Goal: Participate in discussion: Engage in conversation with other users on a specific topic

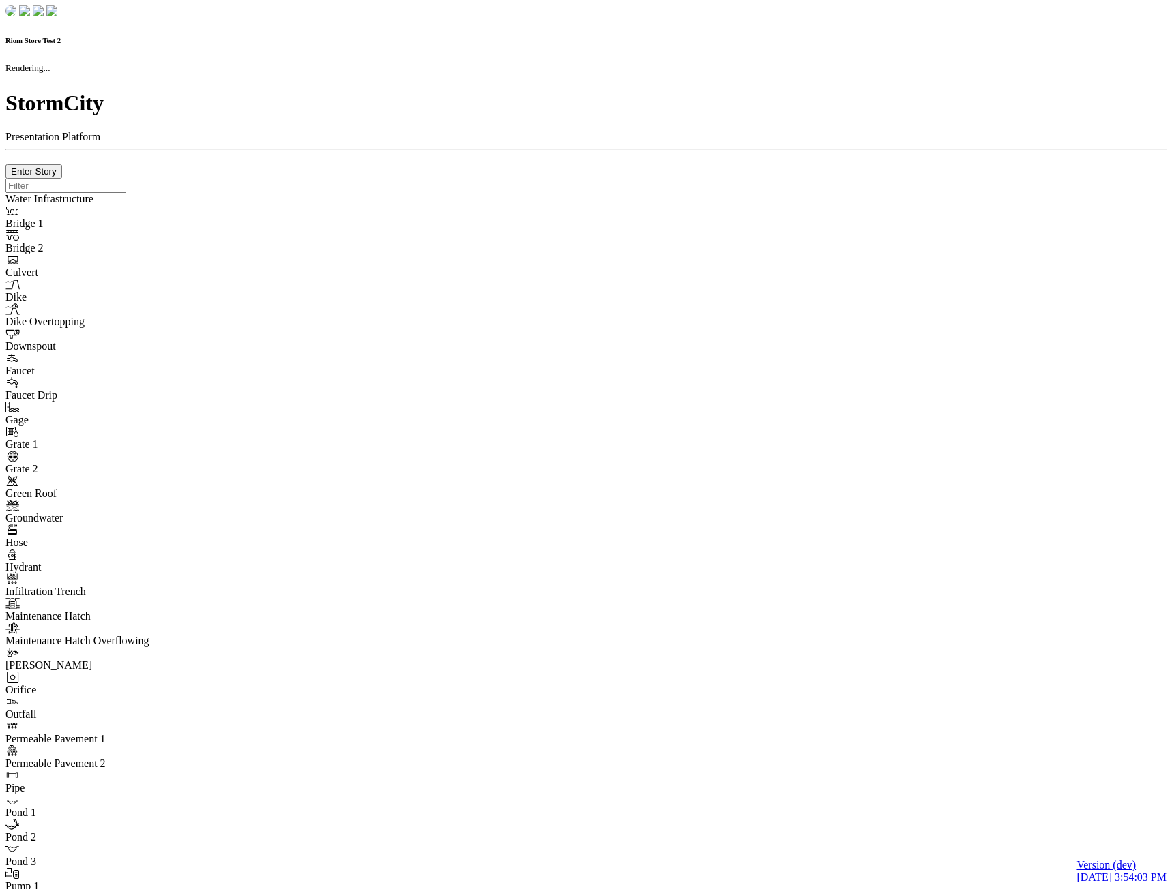
checkbox input "true"
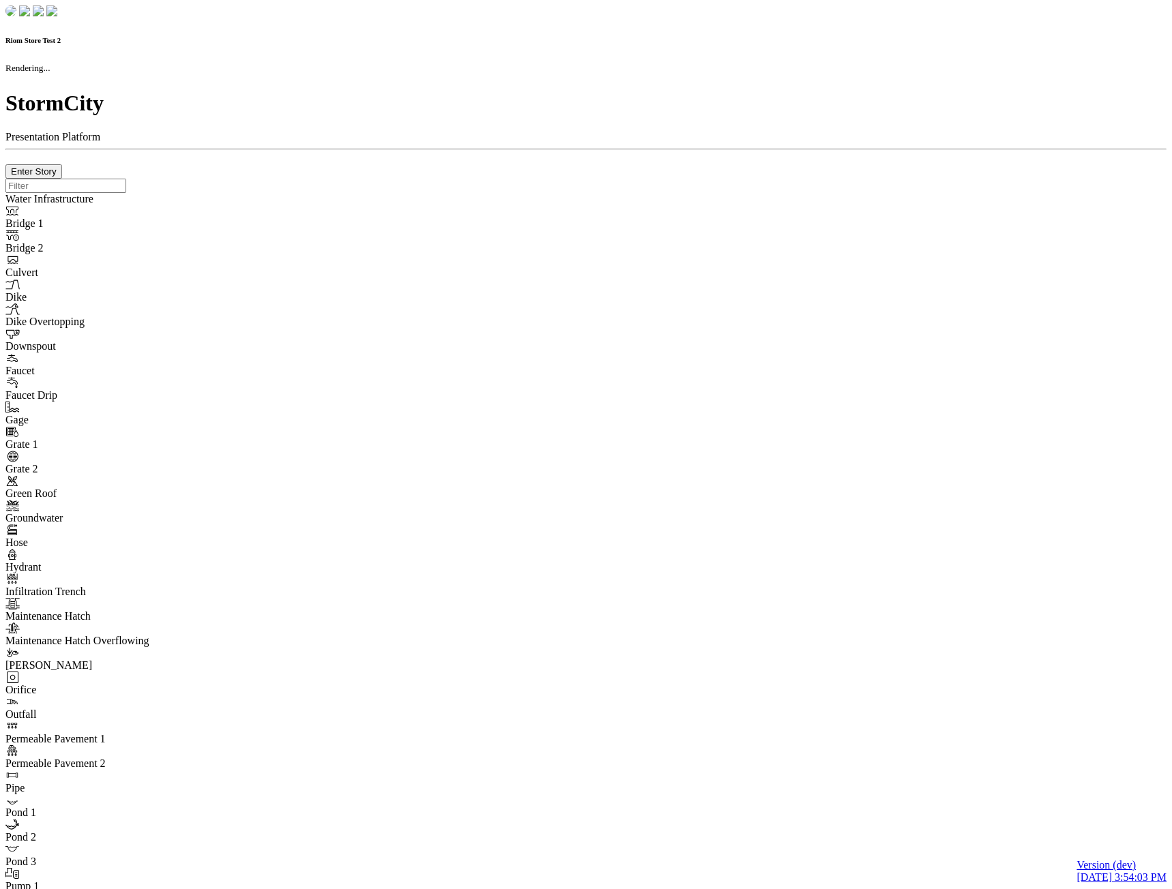
type input "0m"
type textarea "Depth = 0"
checkbox input "true"
select select "CIRCLE"
type input "7"
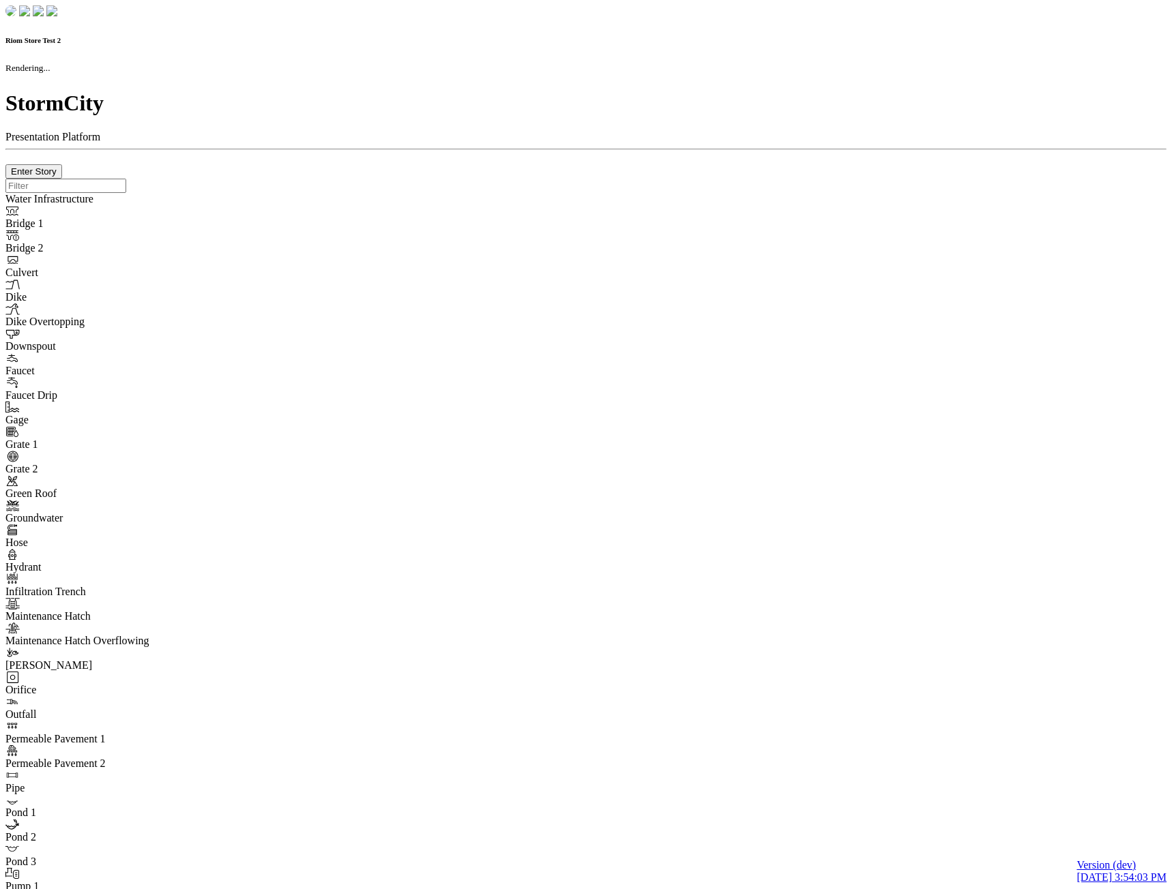
checkbox input "true"
type input "0"
type textarea "<i class="far fa-building"></i>"
select select "None"
type input "7"
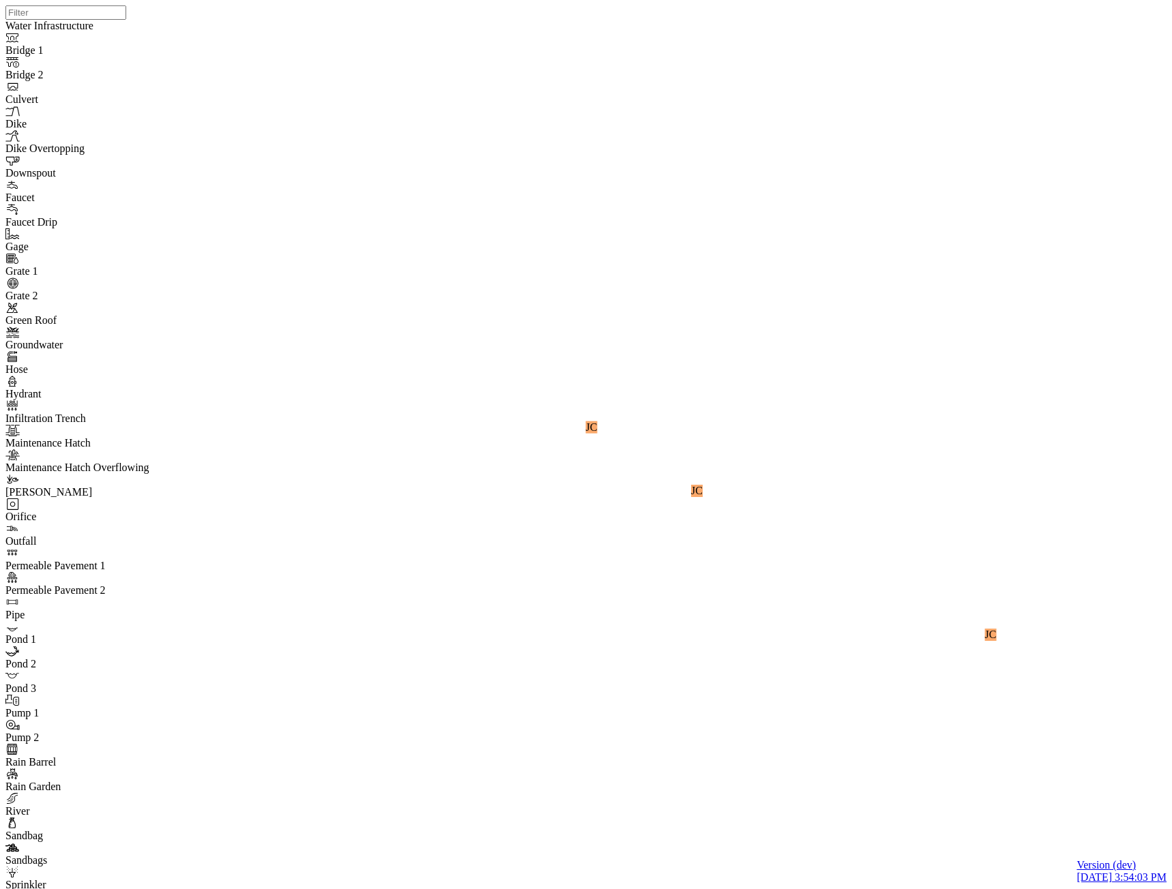
checkbox input "false"
